Goal: Information Seeking & Learning: Learn about a topic

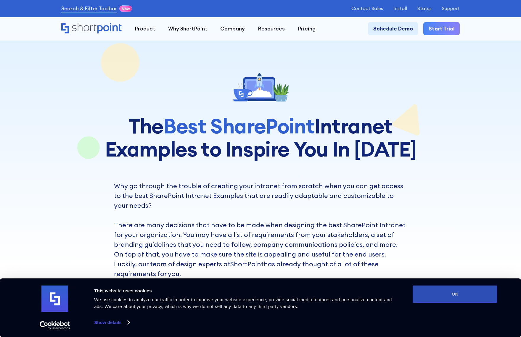
click at [442, 295] on button "OK" at bounding box center [454, 294] width 85 height 17
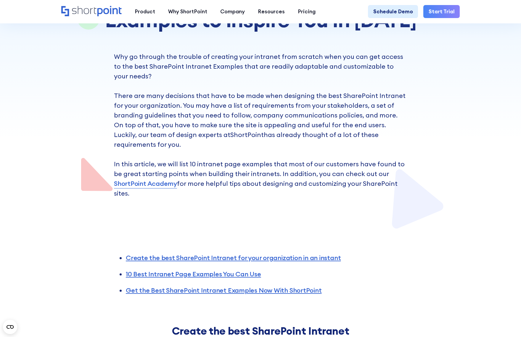
scroll to position [332, 0]
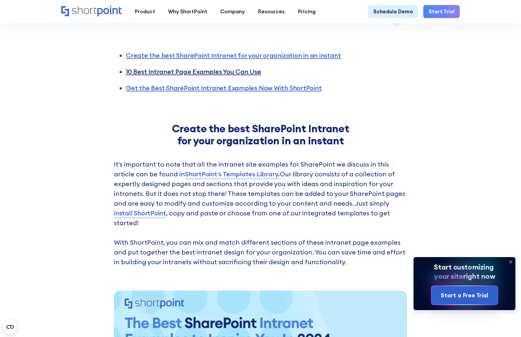
click at [232, 67] on link "10 Best Intranet Page Examples You Can Use" at bounding box center [193, 71] width 135 height 8
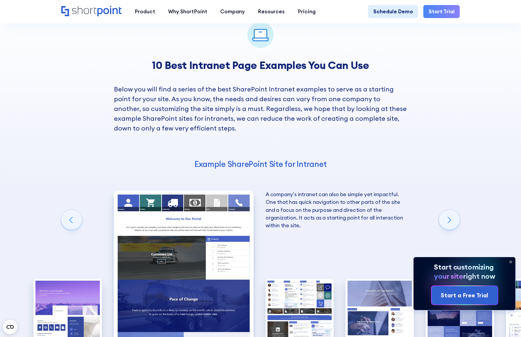
scroll to position [840, 0]
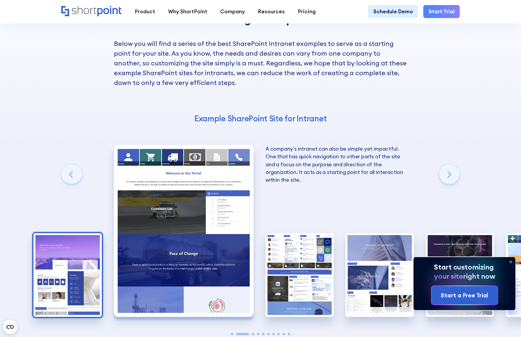
click at [82, 251] on img "1 / 10" at bounding box center [67, 275] width 68 height 84
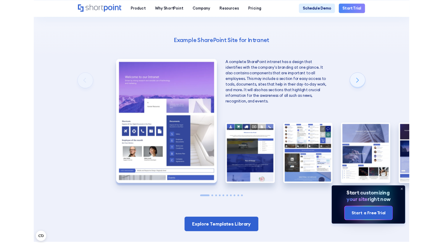
scroll to position [894, 0]
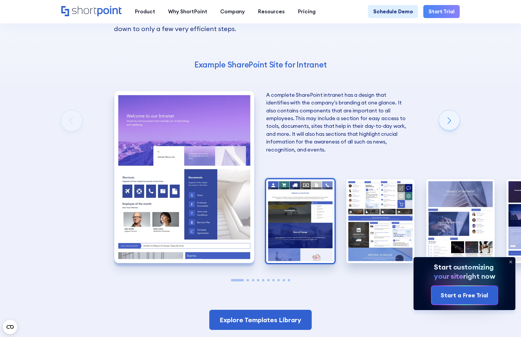
click at [301, 226] on img "2 / 10" at bounding box center [300, 221] width 68 height 84
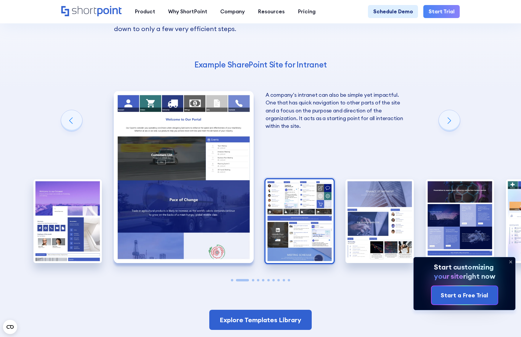
click at [300, 227] on img "3 / 10" at bounding box center [299, 221] width 68 height 84
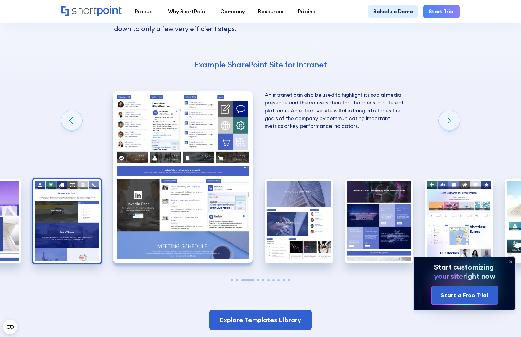
click at [64, 207] on img "2 / 10" at bounding box center [67, 221] width 68 height 84
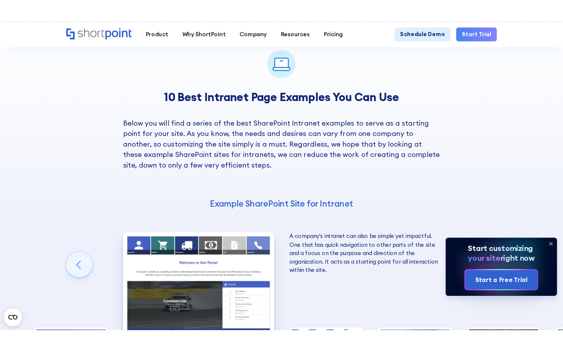
scroll to position [715, 0]
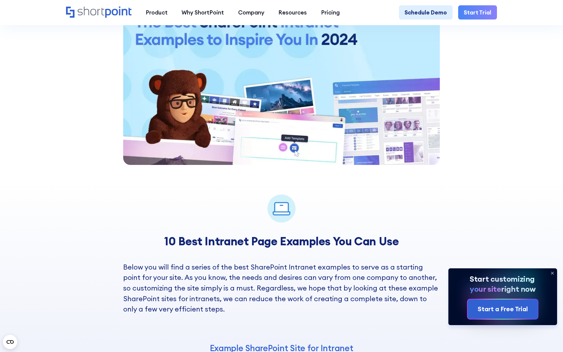
scroll to position [994, 0]
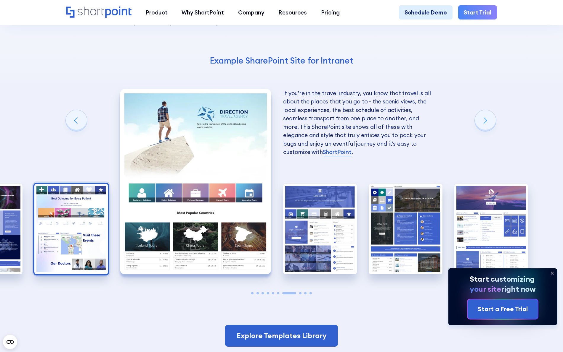
click at [92, 188] on img "6 / 10" at bounding box center [71, 229] width 74 height 91
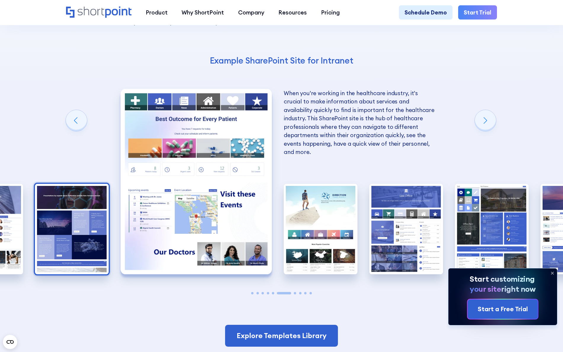
click at [77, 184] on img "5 / 10" at bounding box center [72, 229] width 74 height 91
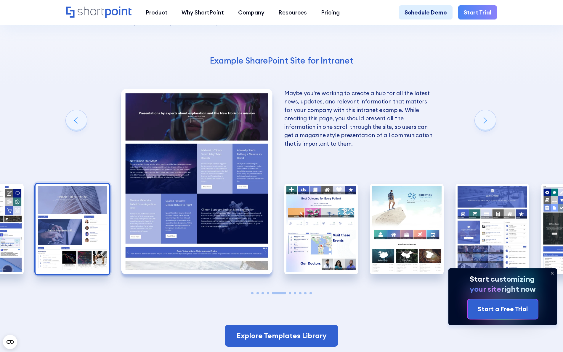
click at [60, 184] on img "4 / 10" at bounding box center [73, 229] width 74 height 91
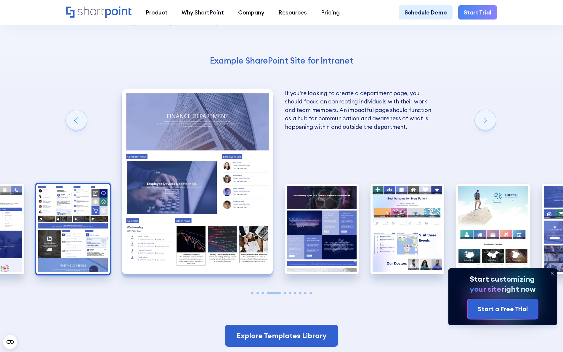
click at [64, 184] on img "3 / 10" at bounding box center [73, 229] width 74 height 91
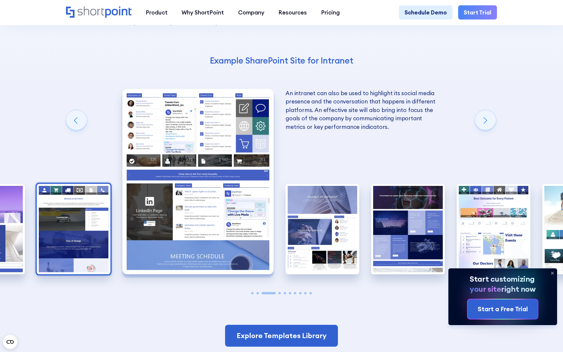
click at [64, 184] on img "2 / 10" at bounding box center [74, 229] width 74 height 91
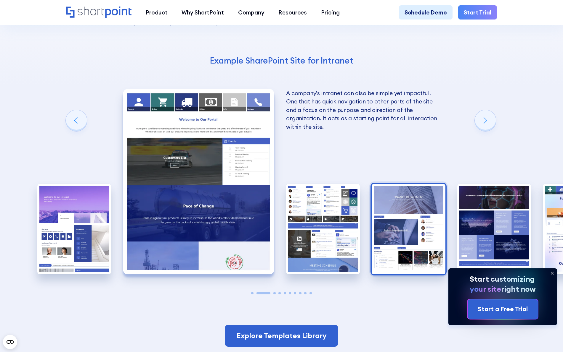
click at [409, 202] on img "4 / 10" at bounding box center [408, 229] width 74 height 91
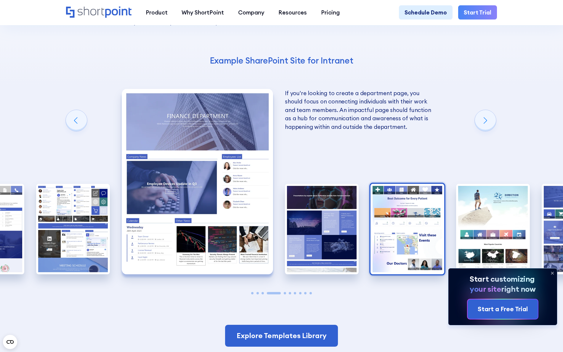
click at [428, 201] on img "6 / 10" at bounding box center [407, 229] width 74 height 91
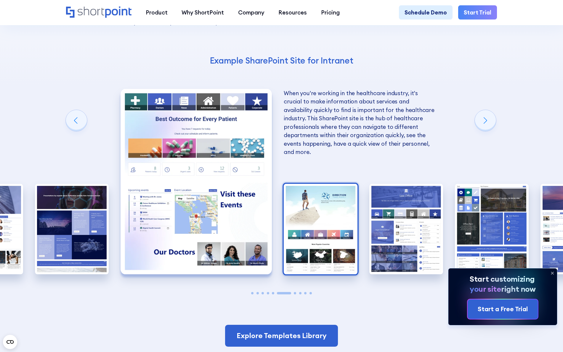
click at [306, 189] on img "7 / 10" at bounding box center [320, 229] width 74 height 91
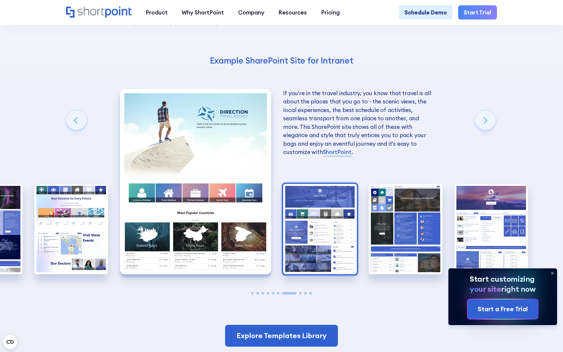
click at [317, 186] on img "8 / 10" at bounding box center [320, 229] width 74 height 91
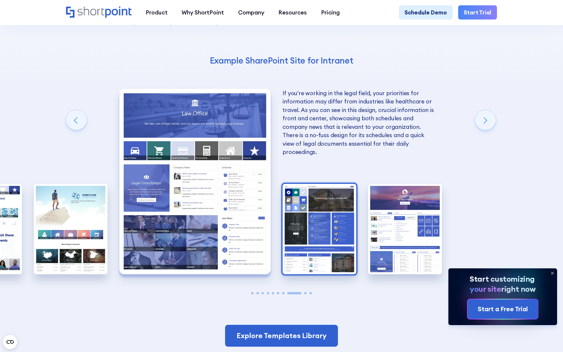
click at [301, 184] on img "9 / 10" at bounding box center [319, 229] width 74 height 91
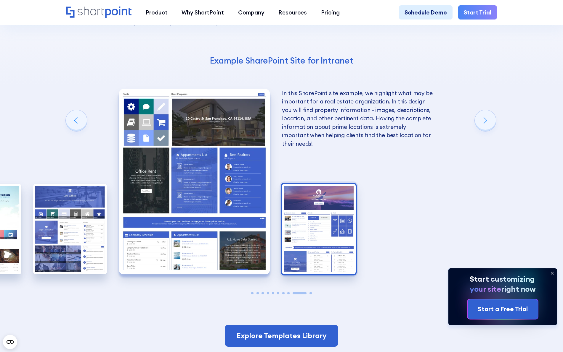
click at [306, 184] on img "10 / 10" at bounding box center [319, 229] width 74 height 91
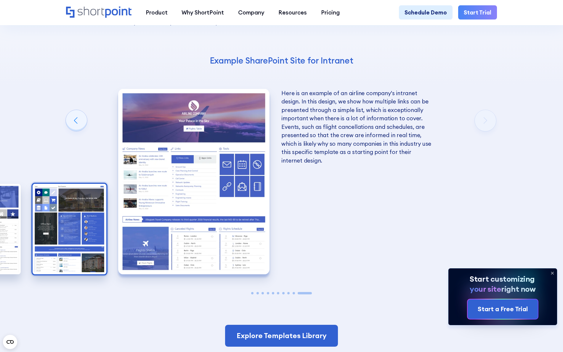
click at [89, 184] on img "9 / 10" at bounding box center [70, 229] width 74 height 91
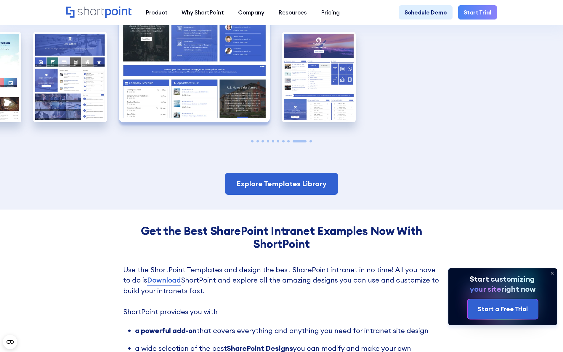
scroll to position [940, 0]
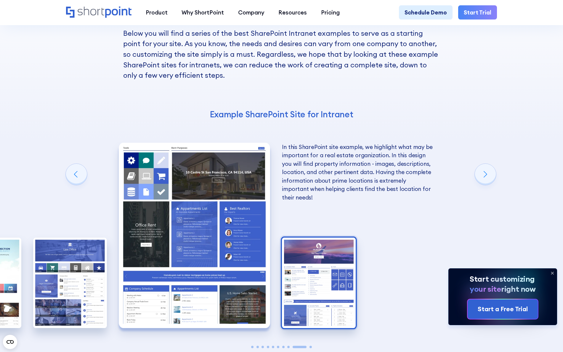
click at [339, 238] on img "10 / 10" at bounding box center [319, 283] width 74 height 91
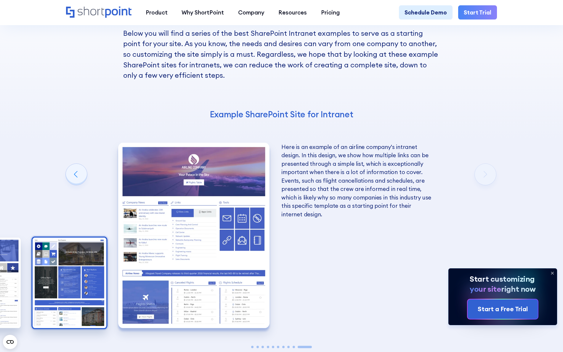
click at [87, 238] on img "9 / 10" at bounding box center [70, 283] width 74 height 91
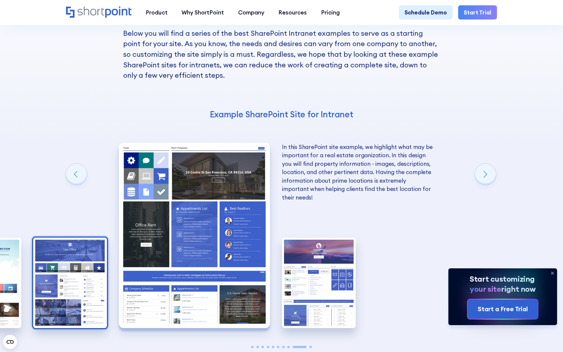
click at [62, 238] on img "8 / 10" at bounding box center [70, 283] width 74 height 91
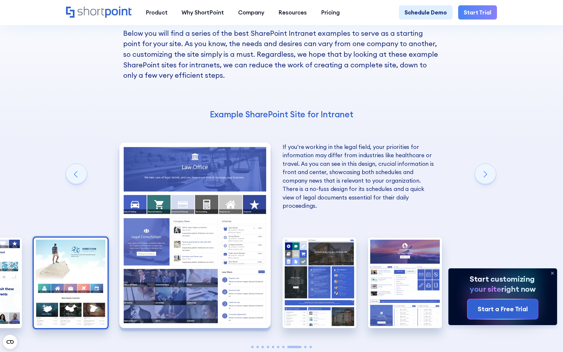
click at [66, 238] on img "7 / 10" at bounding box center [71, 283] width 74 height 91
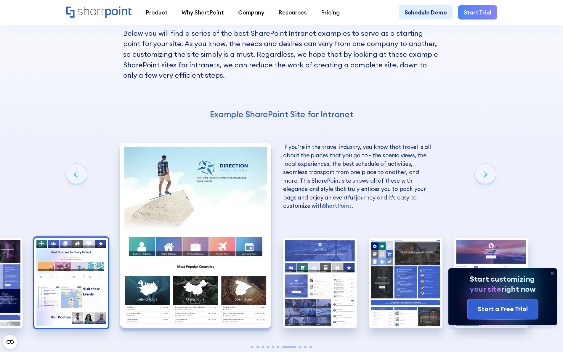
click at [41, 238] on img "6 / 10" at bounding box center [71, 283] width 74 height 91
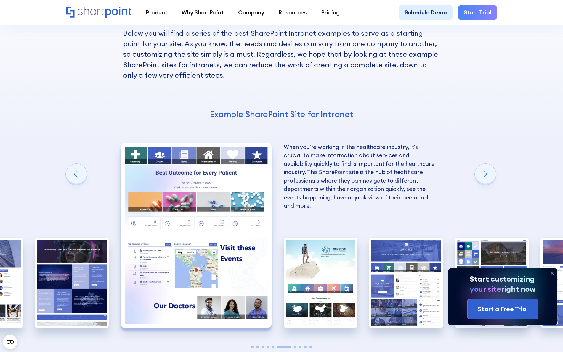
click at [41, 238] on img "5 / 10" at bounding box center [72, 283] width 74 height 91
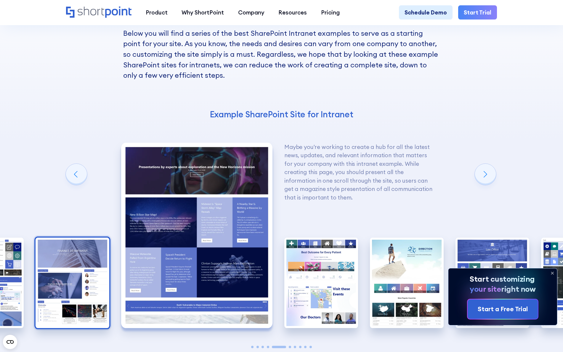
click at [40, 238] on img "4 / 10" at bounding box center [73, 283] width 74 height 91
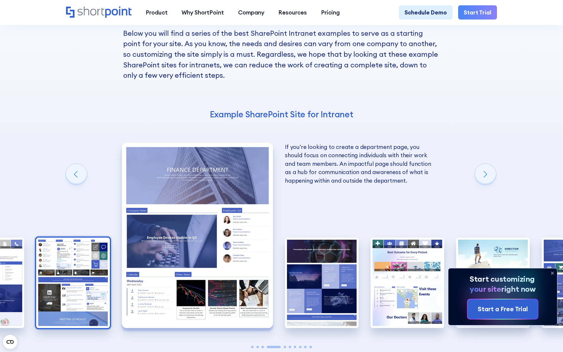
click at [59, 266] on img "3 / 10" at bounding box center [73, 283] width 74 height 91
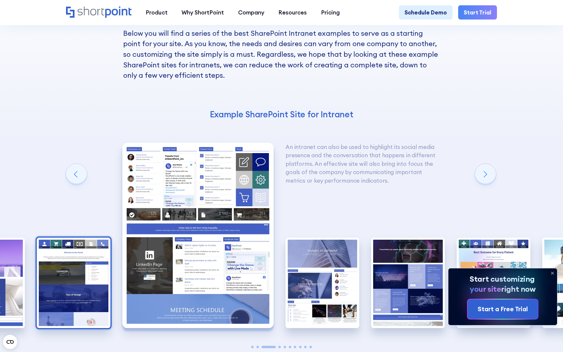
click at [62, 263] on img "2 / 10" at bounding box center [74, 283] width 74 height 91
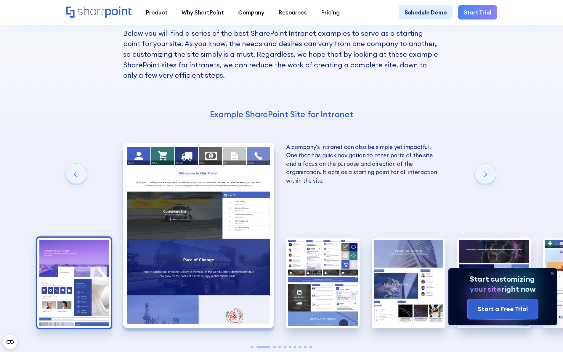
click at [66, 263] on img "1 / 10" at bounding box center [74, 283] width 74 height 91
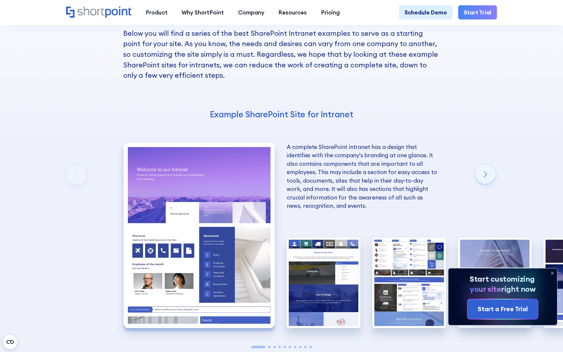
click at [216, 261] on img "1 / 10" at bounding box center [198, 236] width 151 height 186
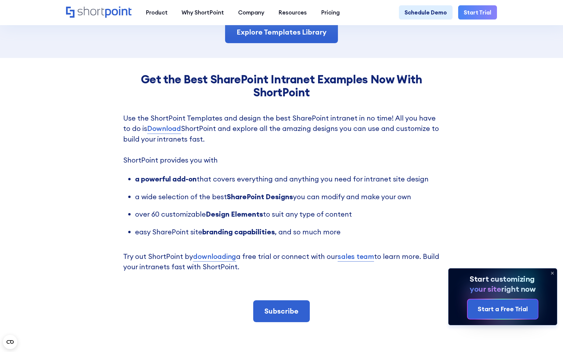
scroll to position [1172, 0]
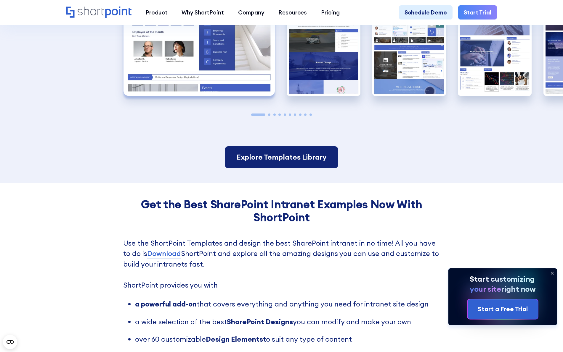
click at [281, 146] on link "Explore Templates Library" at bounding box center [281, 157] width 112 height 22
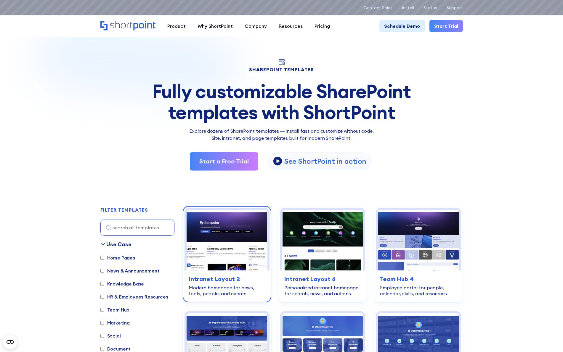
scroll to position [111, 0]
